Goal: Task Accomplishment & Management: Manage account settings

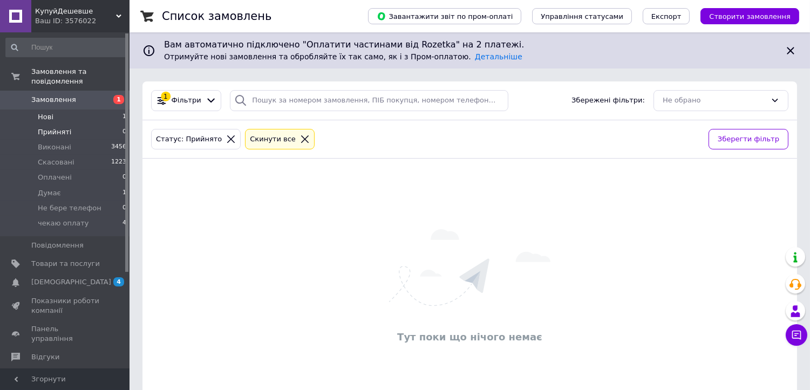
click at [38, 112] on span "Нові" at bounding box center [46, 117] width 16 height 10
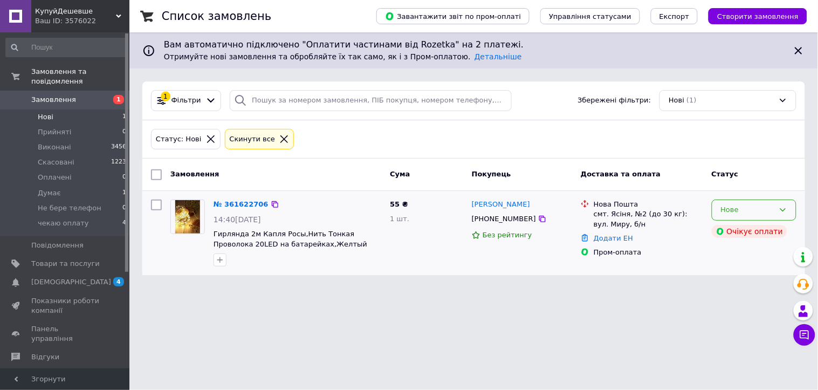
click at [744, 208] on div "Нове" at bounding box center [747, 209] width 53 height 11
click at [747, 234] on li "Прийнято" at bounding box center [754, 233] width 84 height 20
click at [774, 208] on div "Прийнято" at bounding box center [747, 209] width 53 height 11
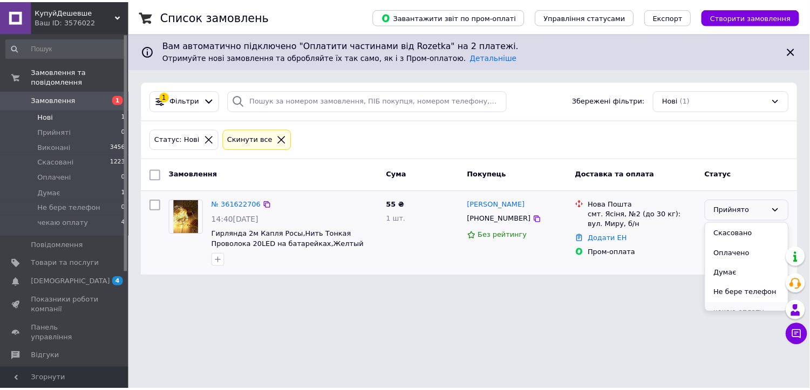
scroll to position [29, 0]
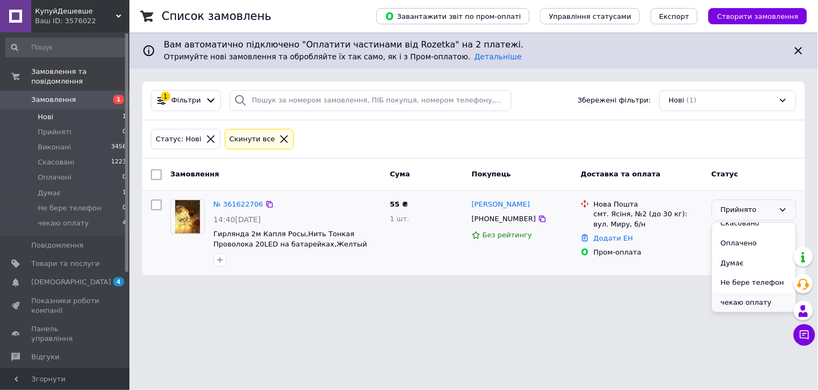
click at [741, 303] on li "чекаю оплату" at bounding box center [754, 303] width 84 height 20
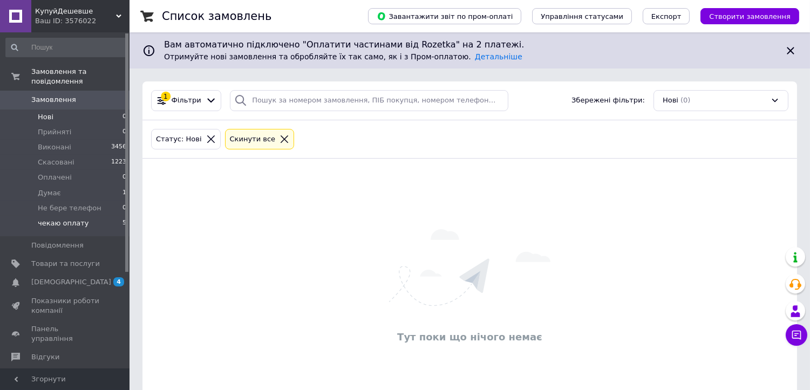
click at [77, 218] on span "чекаю оплату" at bounding box center [63, 223] width 51 height 10
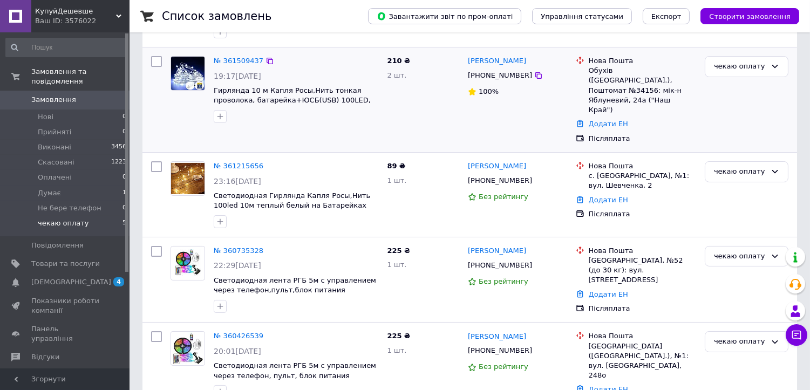
scroll to position [237, 0]
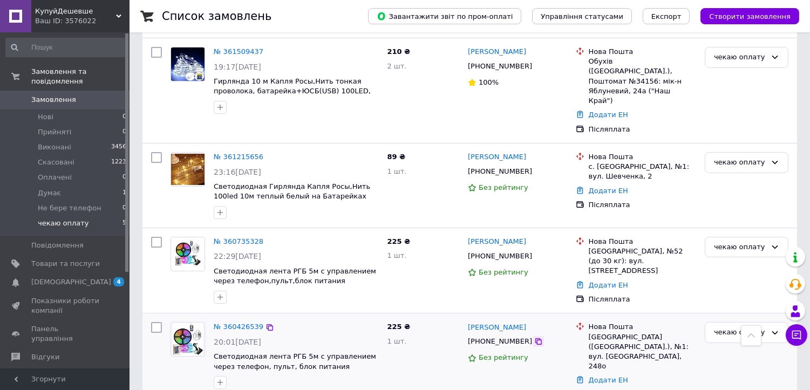
click at [534, 337] on icon at bounding box center [538, 341] width 9 height 9
click at [742, 327] on div "чекаю оплату" at bounding box center [740, 332] width 52 height 11
click at [725, 365] on li "Виконано" at bounding box center [746, 375] width 83 height 20
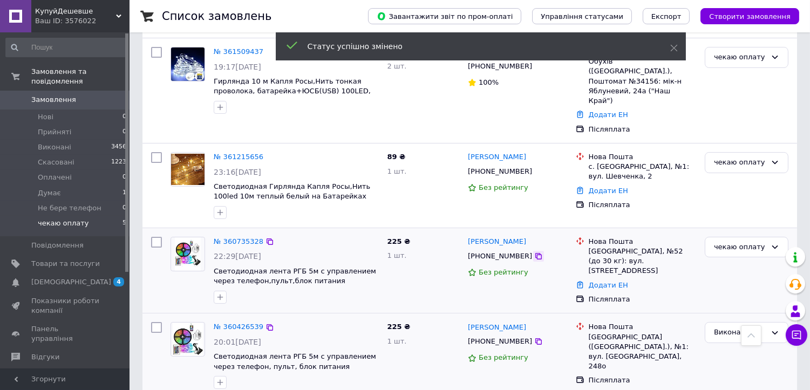
click at [534, 252] on icon at bounding box center [538, 256] width 9 height 9
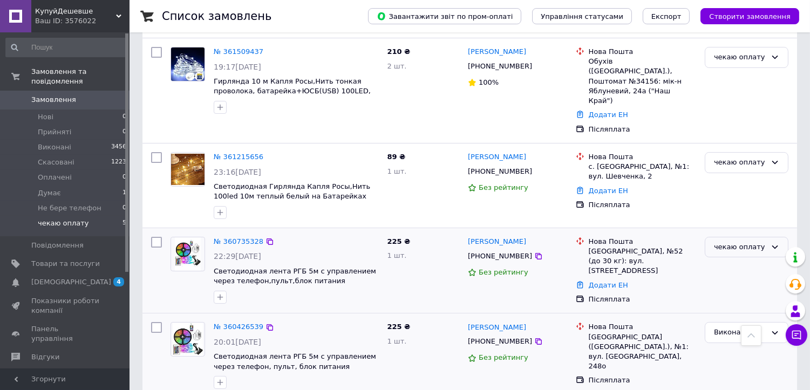
click at [738, 242] on div "чекаю оплату" at bounding box center [740, 247] width 52 height 11
click at [730, 279] on li "Виконано" at bounding box center [746, 289] width 83 height 20
